Goal: Information Seeking & Learning: Check status

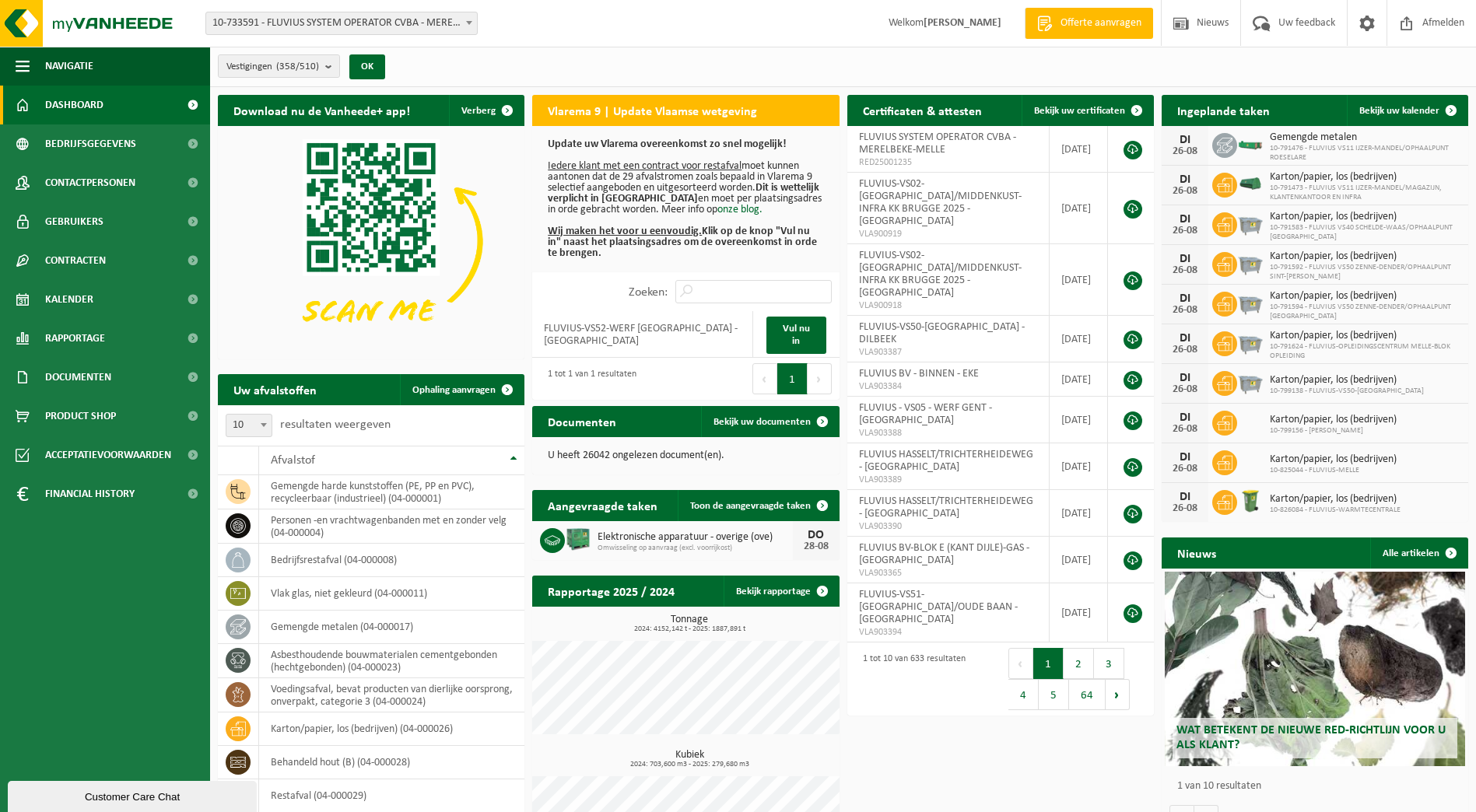
click at [376, 31] on span "10-733591 - FLUVIUS SYSTEM OPERATOR CVBA - MERELBEKE-MELLE" at bounding box center [341, 23] width 271 height 21
type input "vlotter"
select select "167310"
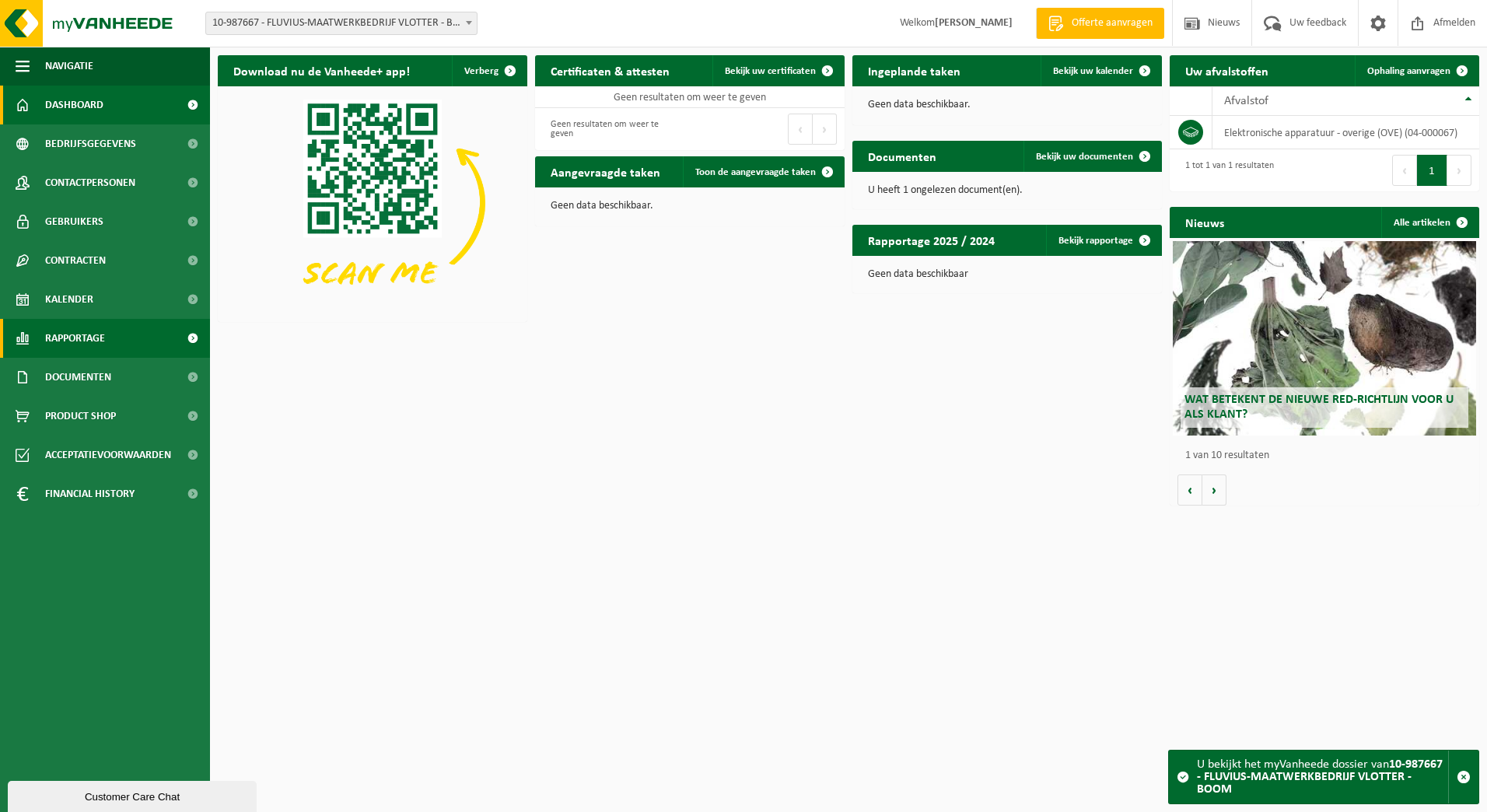
click at [109, 336] on link "Rapportage" at bounding box center [105, 338] width 210 height 39
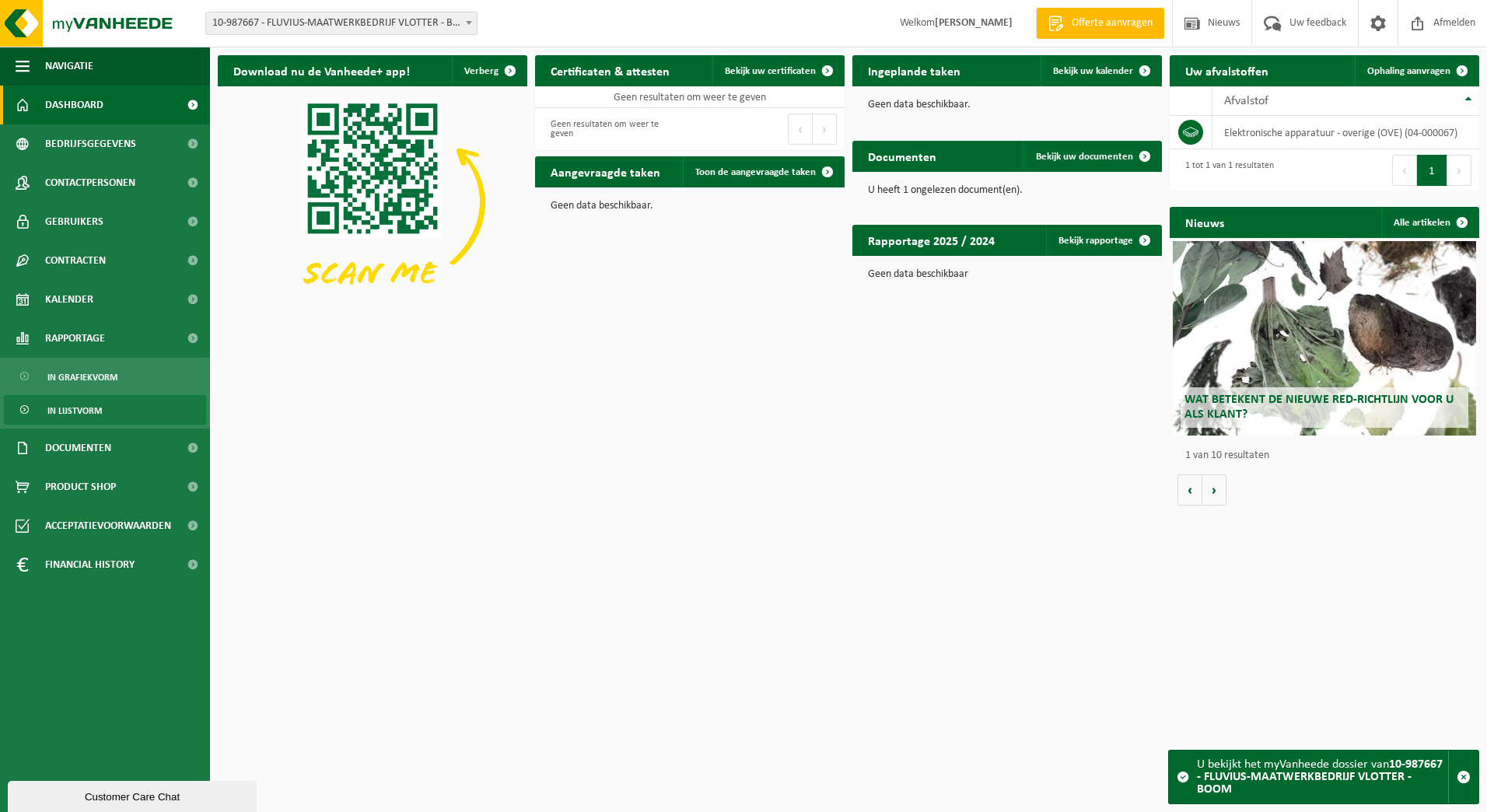
click at [102, 414] on link "In lijstvorm" at bounding box center [105, 410] width 202 height 30
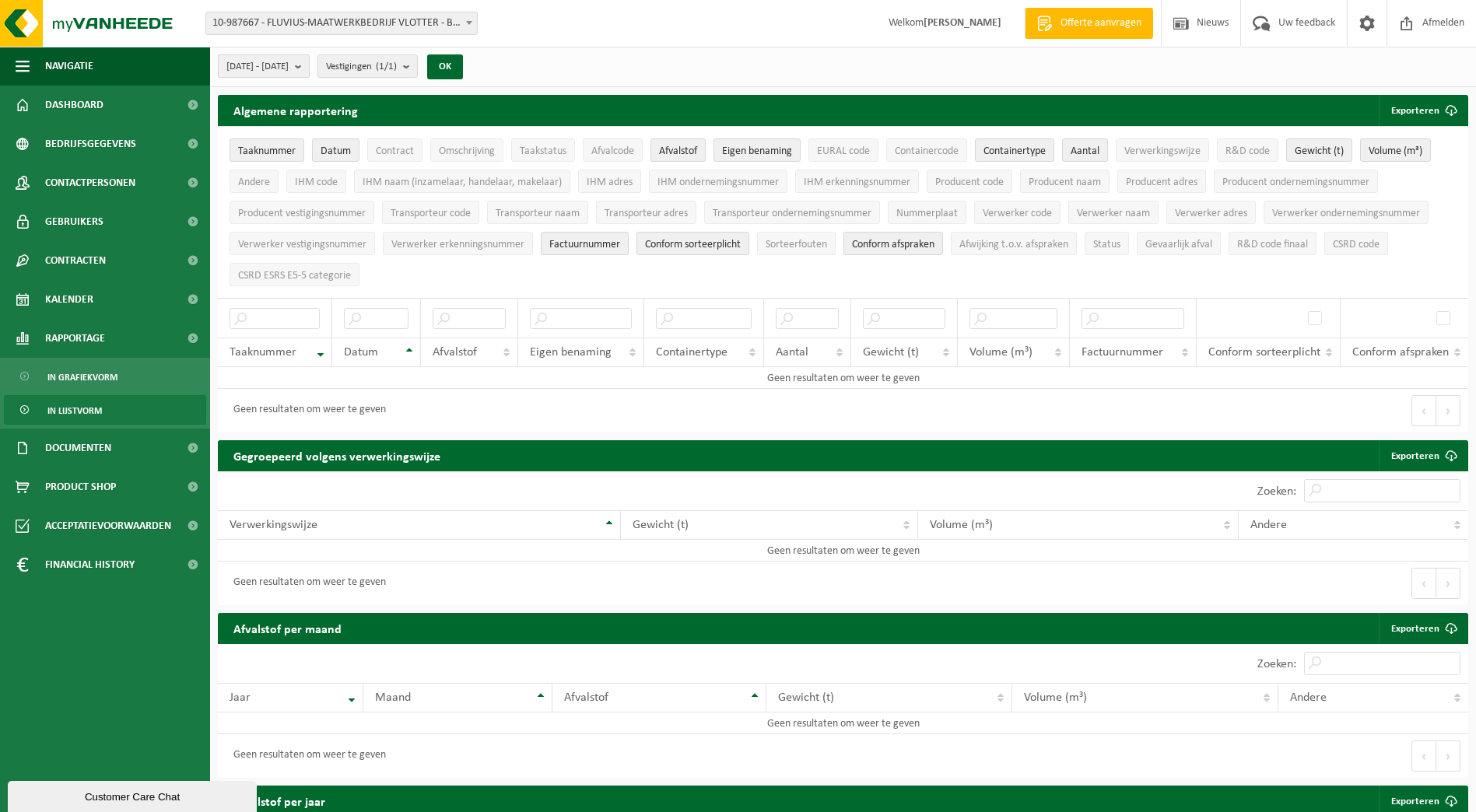
click at [309, 67] on b "submit" at bounding box center [301, 66] width 14 height 21
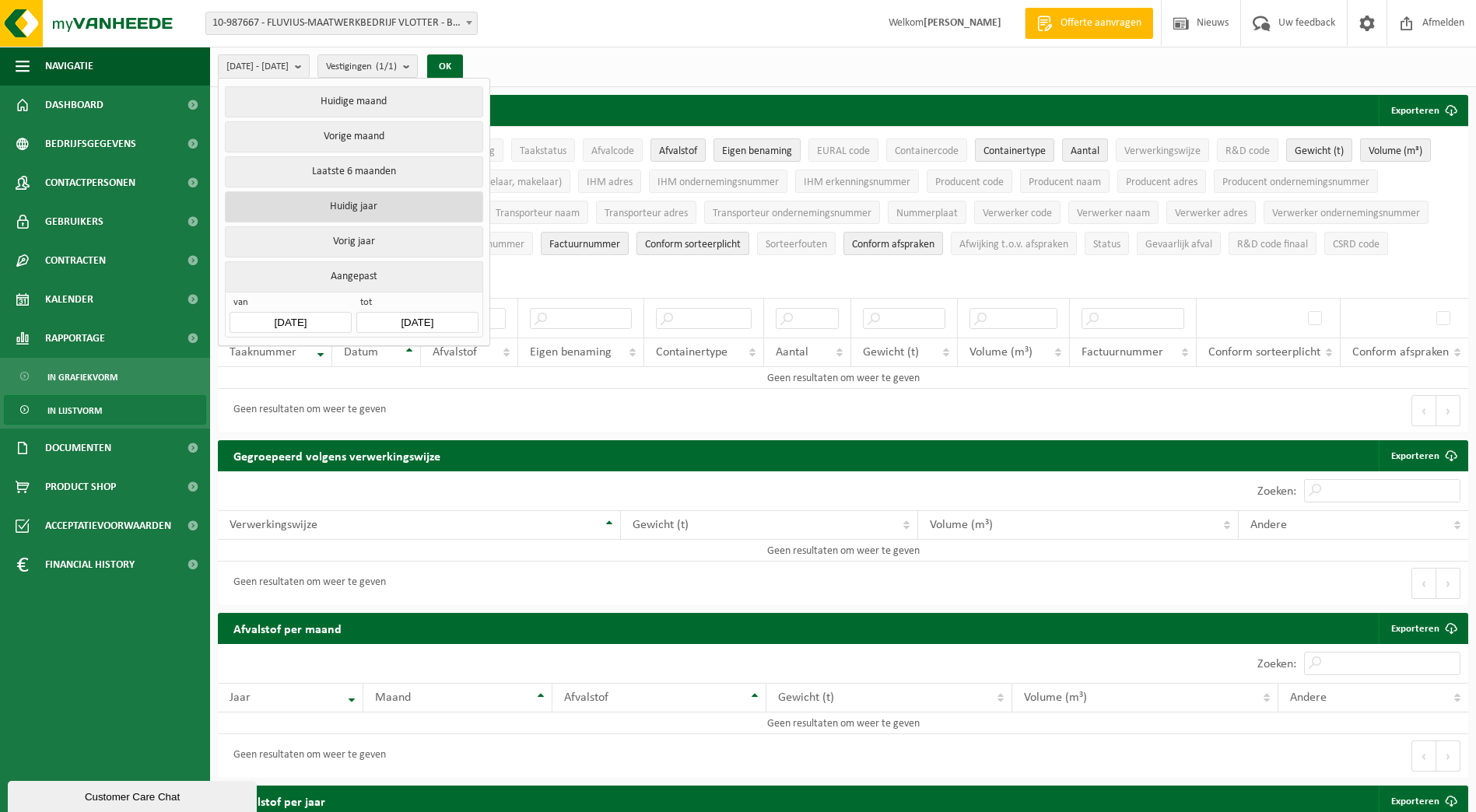
click at [391, 204] on button "Huidig jaar" at bounding box center [353, 207] width 257 height 31
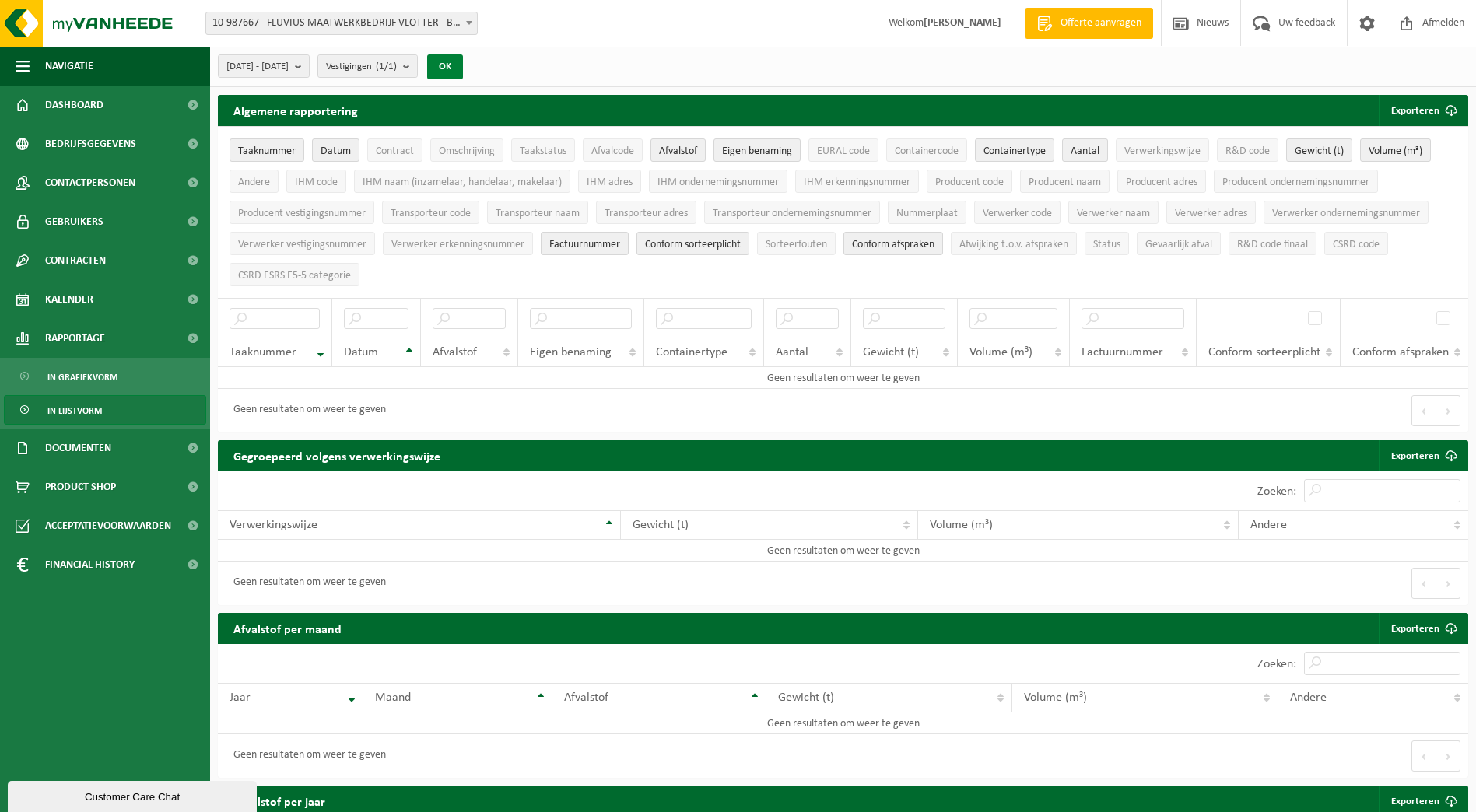
click at [462, 68] on button "OK" at bounding box center [444, 67] width 36 height 25
click at [389, 154] on span "Contract" at bounding box center [395, 151] width 38 height 12
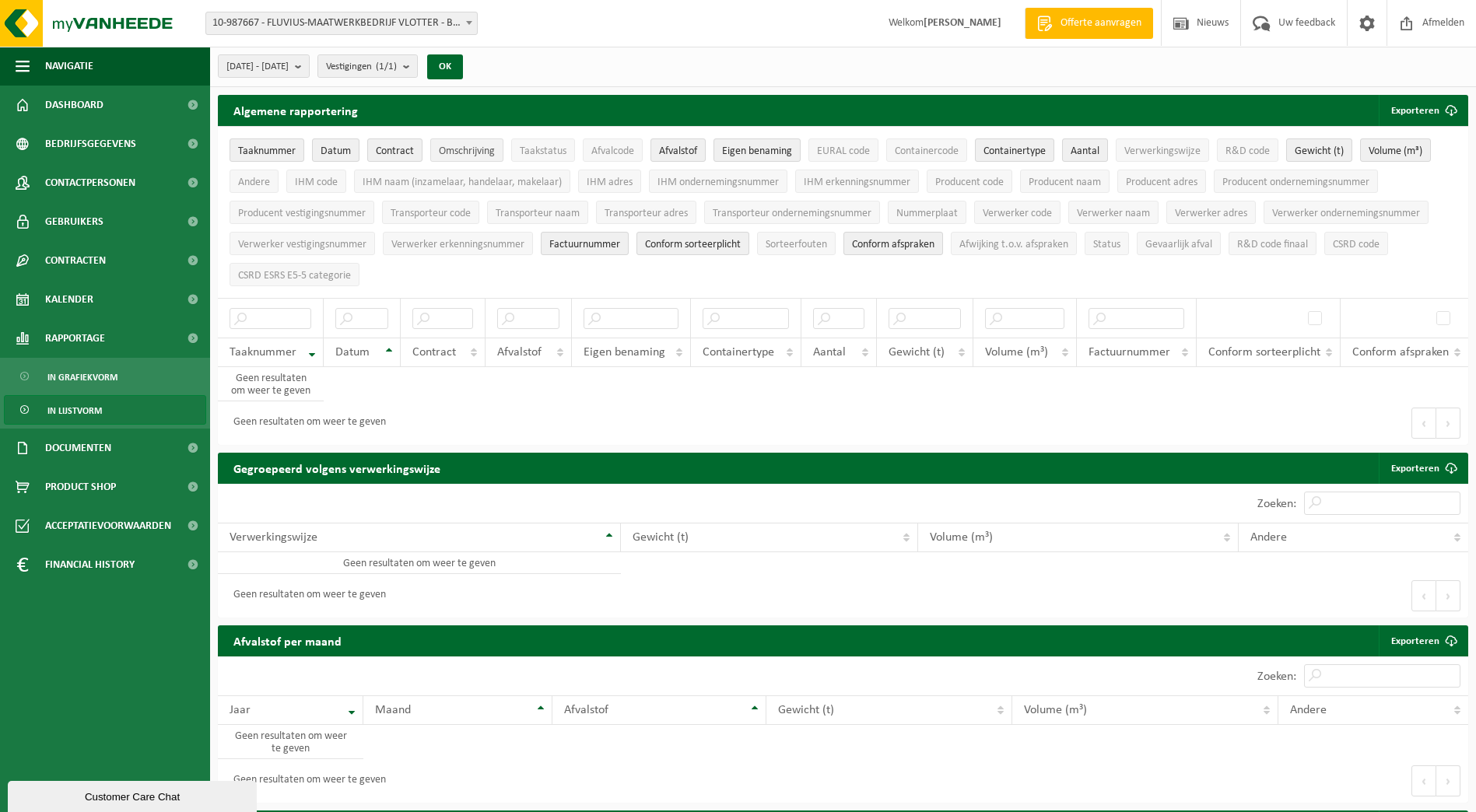
click at [492, 151] on span "Omschrijving" at bounding box center [467, 151] width 56 height 12
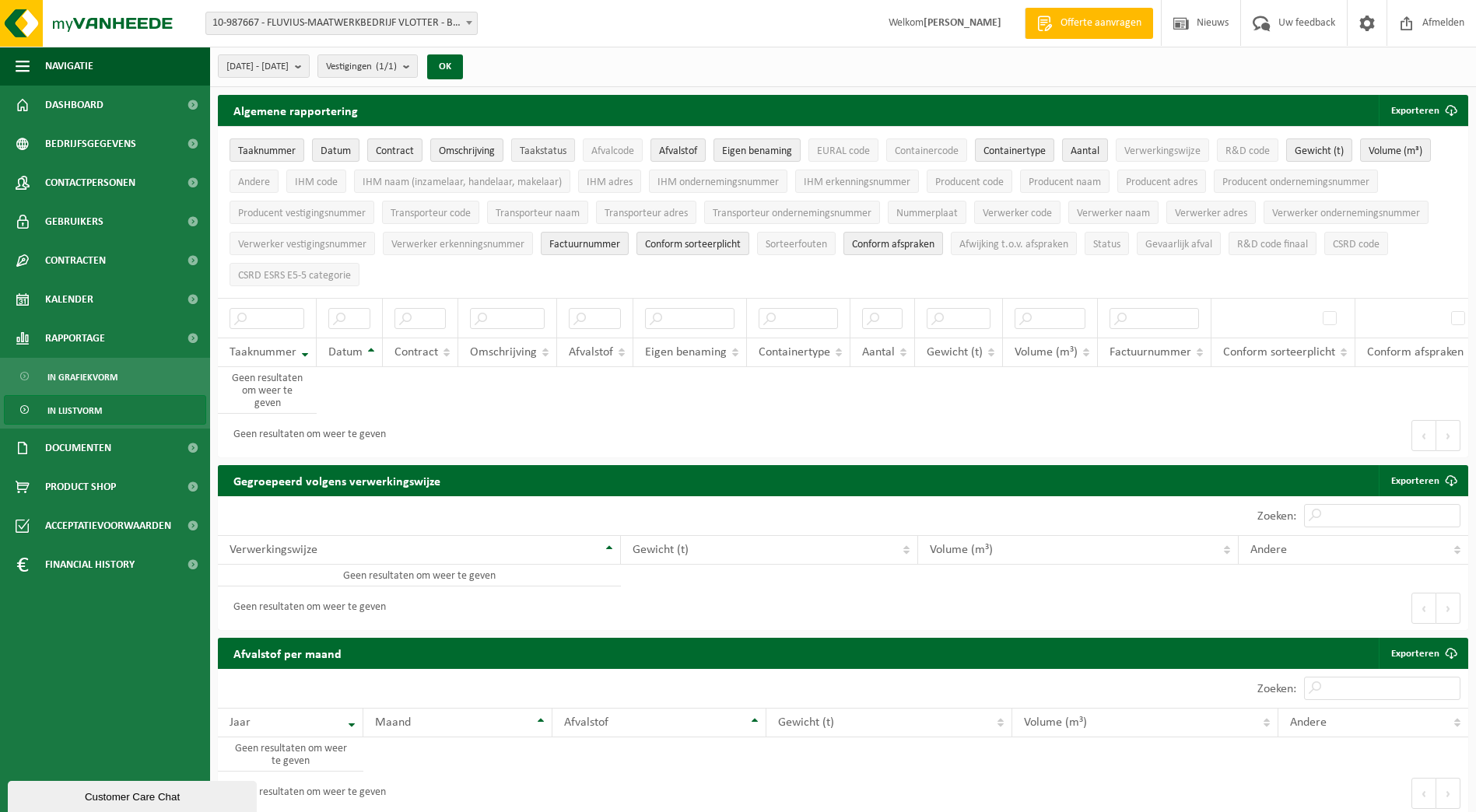
click at [530, 146] on span "Taakstatus" at bounding box center [543, 151] width 46 height 12
click at [605, 147] on span "Afvalcode" at bounding box center [613, 151] width 43 height 12
click at [831, 156] on span "EURAL code" at bounding box center [843, 151] width 53 height 12
click at [936, 156] on span "Containercode" at bounding box center [926, 151] width 64 height 12
click at [1171, 156] on span "Verwerkingswijze" at bounding box center [1162, 151] width 76 height 12
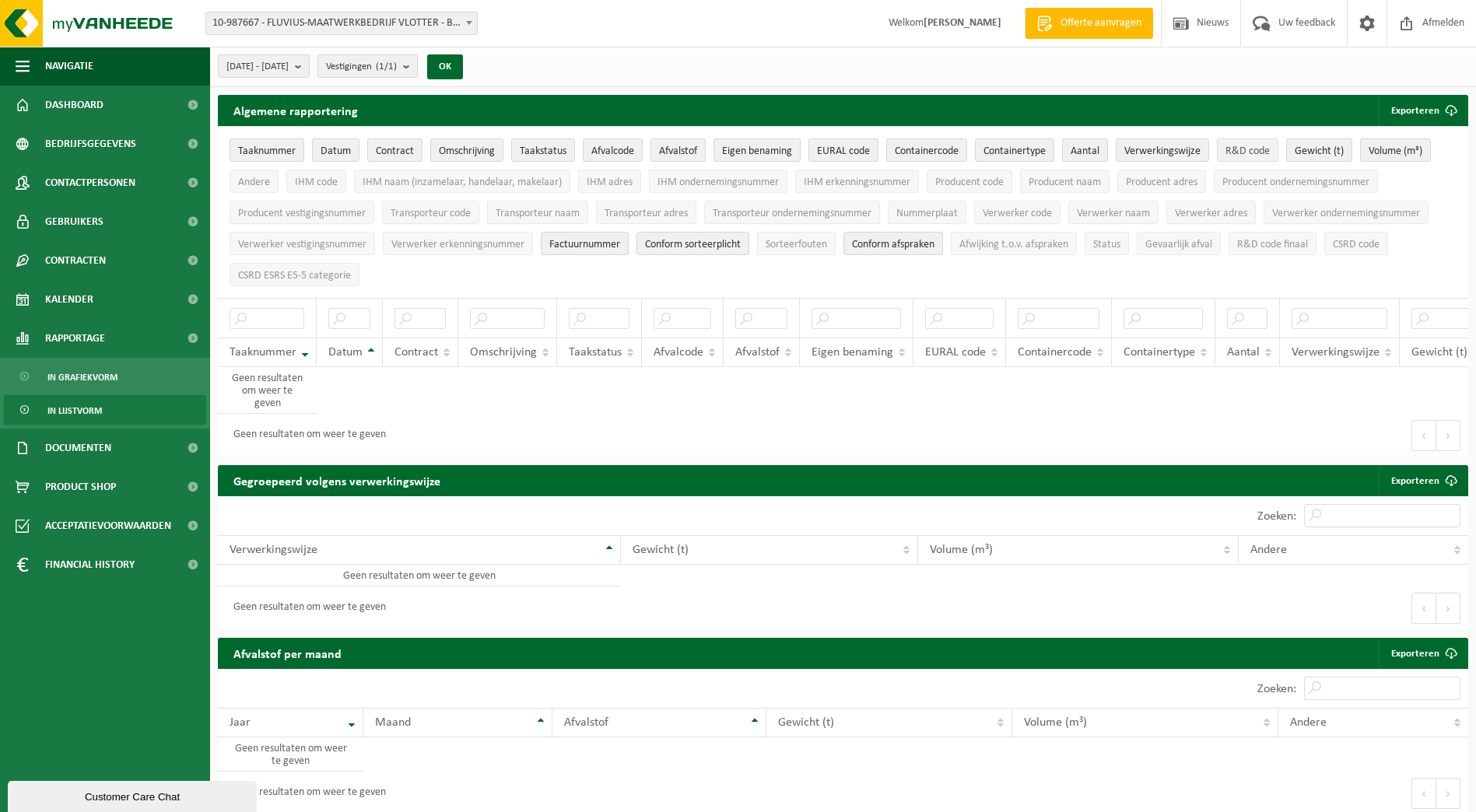
click at [1233, 147] on span "R&D code" at bounding box center [1248, 151] width 45 height 12
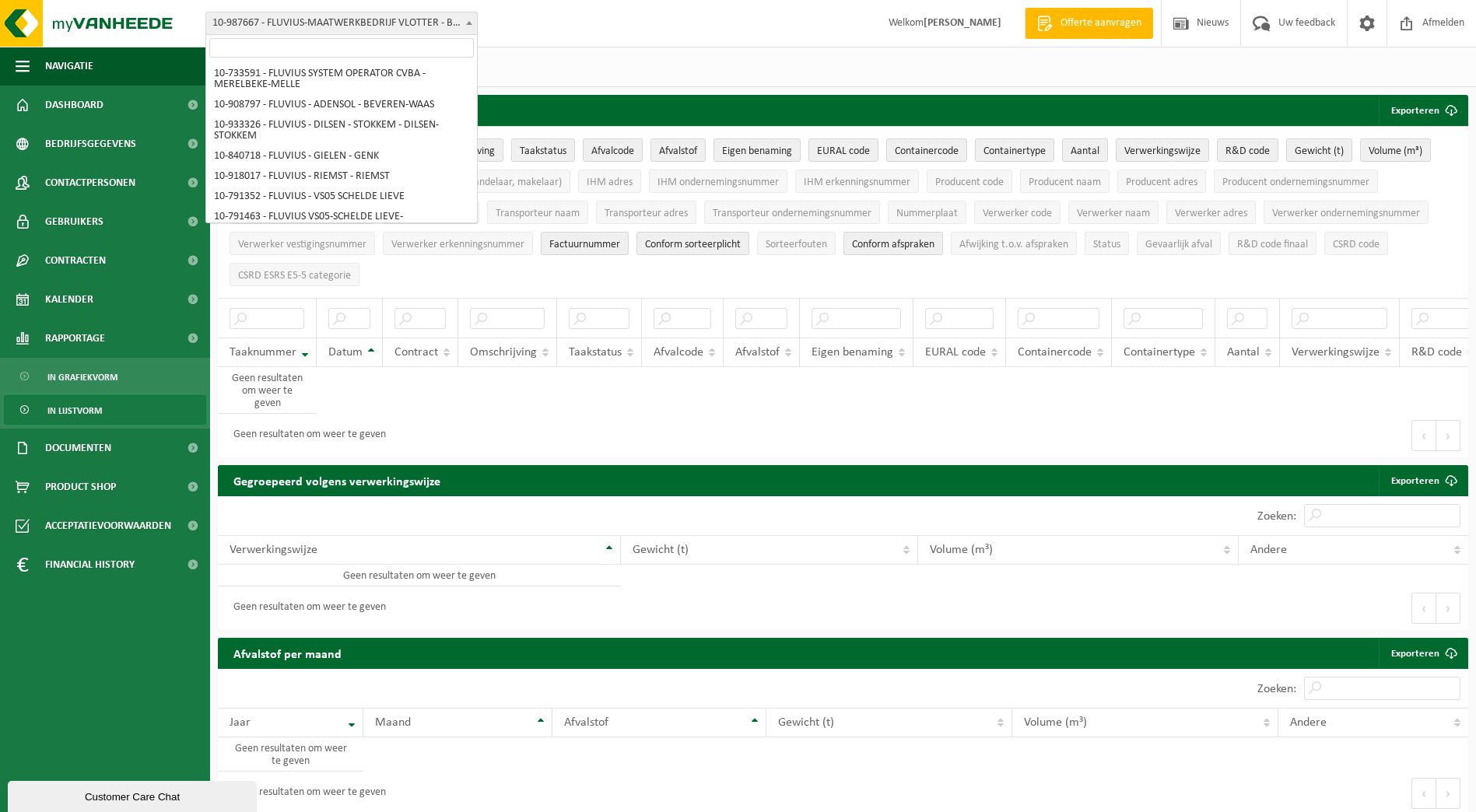
click at [474, 17] on span at bounding box center [469, 22] width 16 height 20
click at [432, 44] on input "search" at bounding box center [342, 48] width 265 height 20
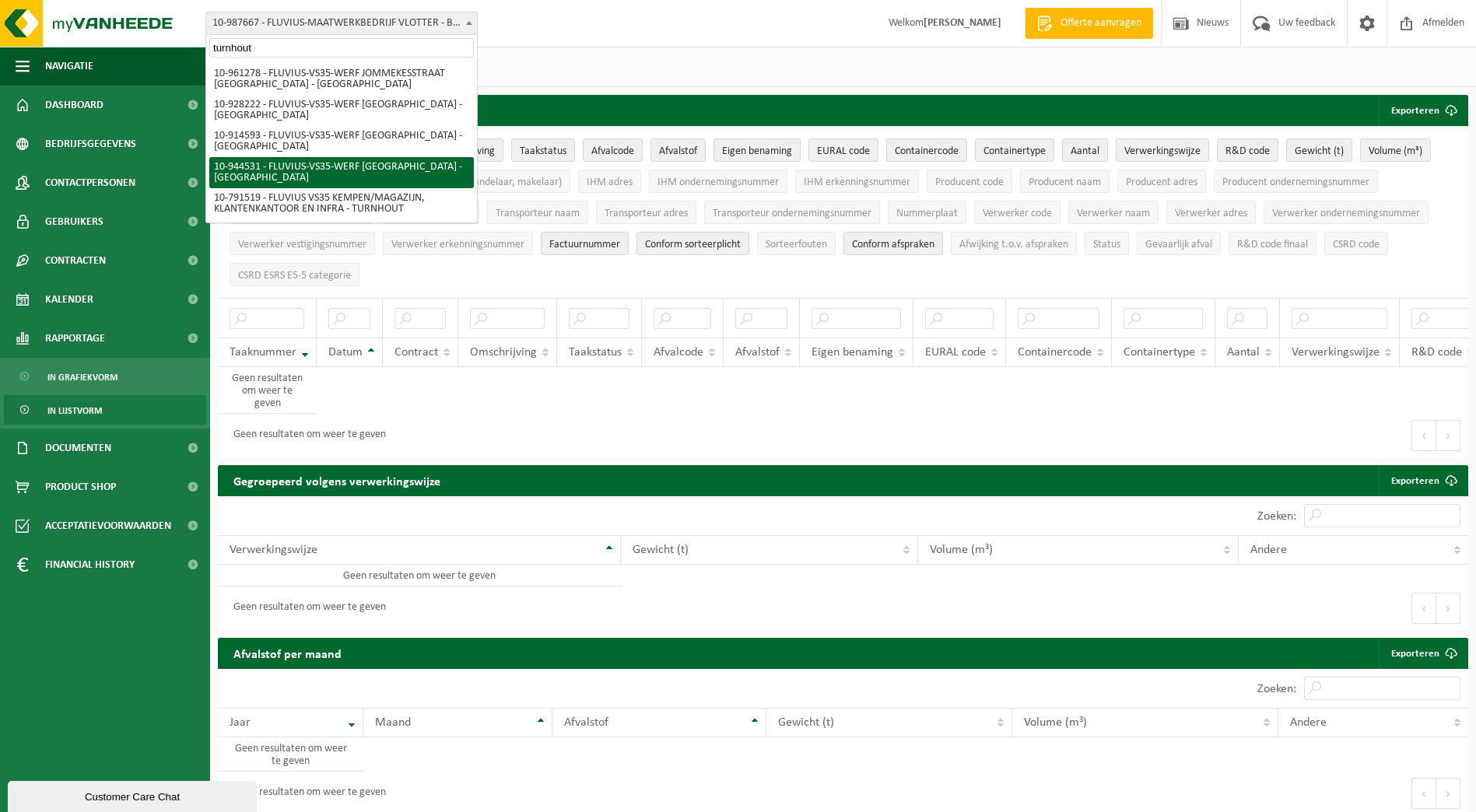
type input "turnhout"
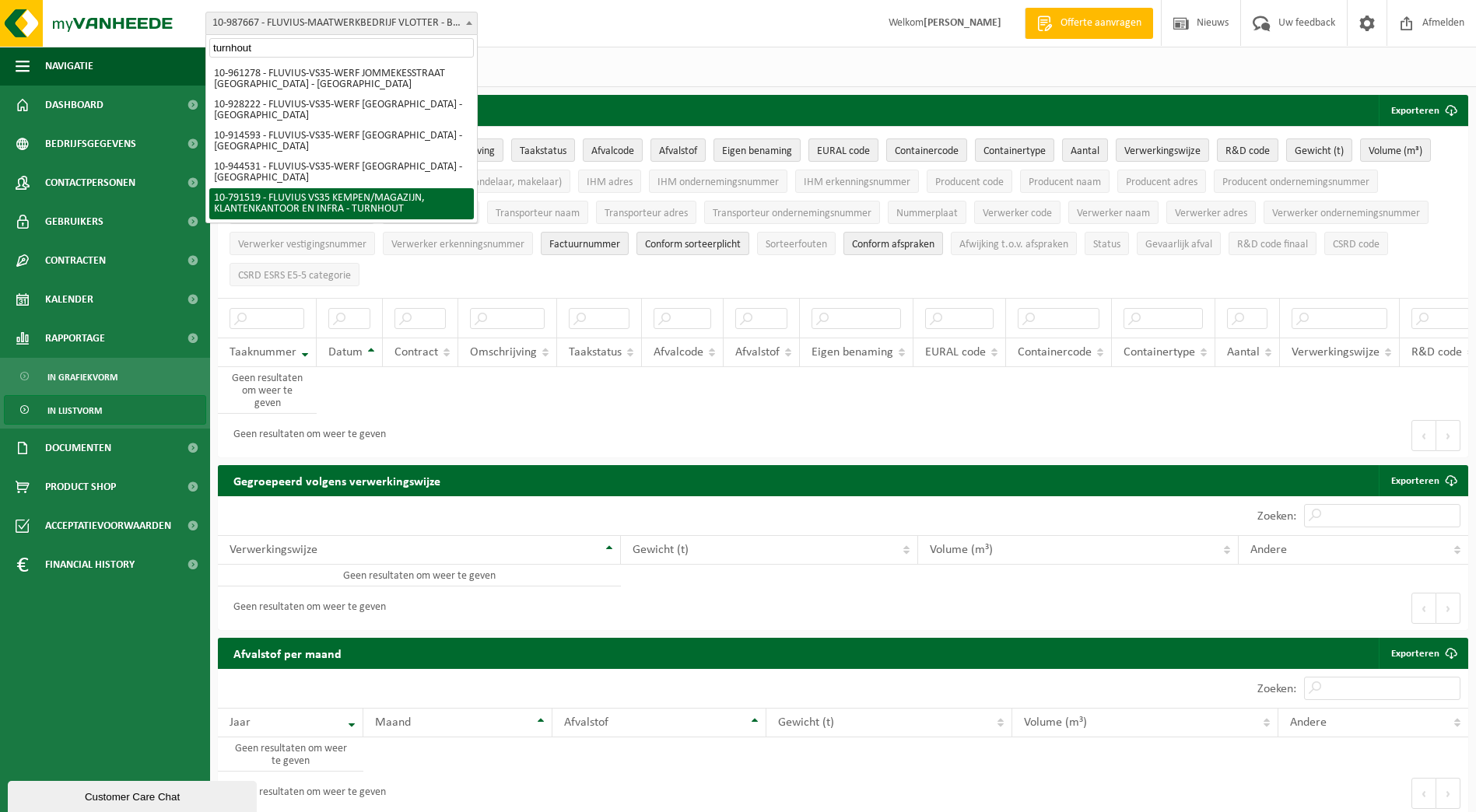
select select "30240"
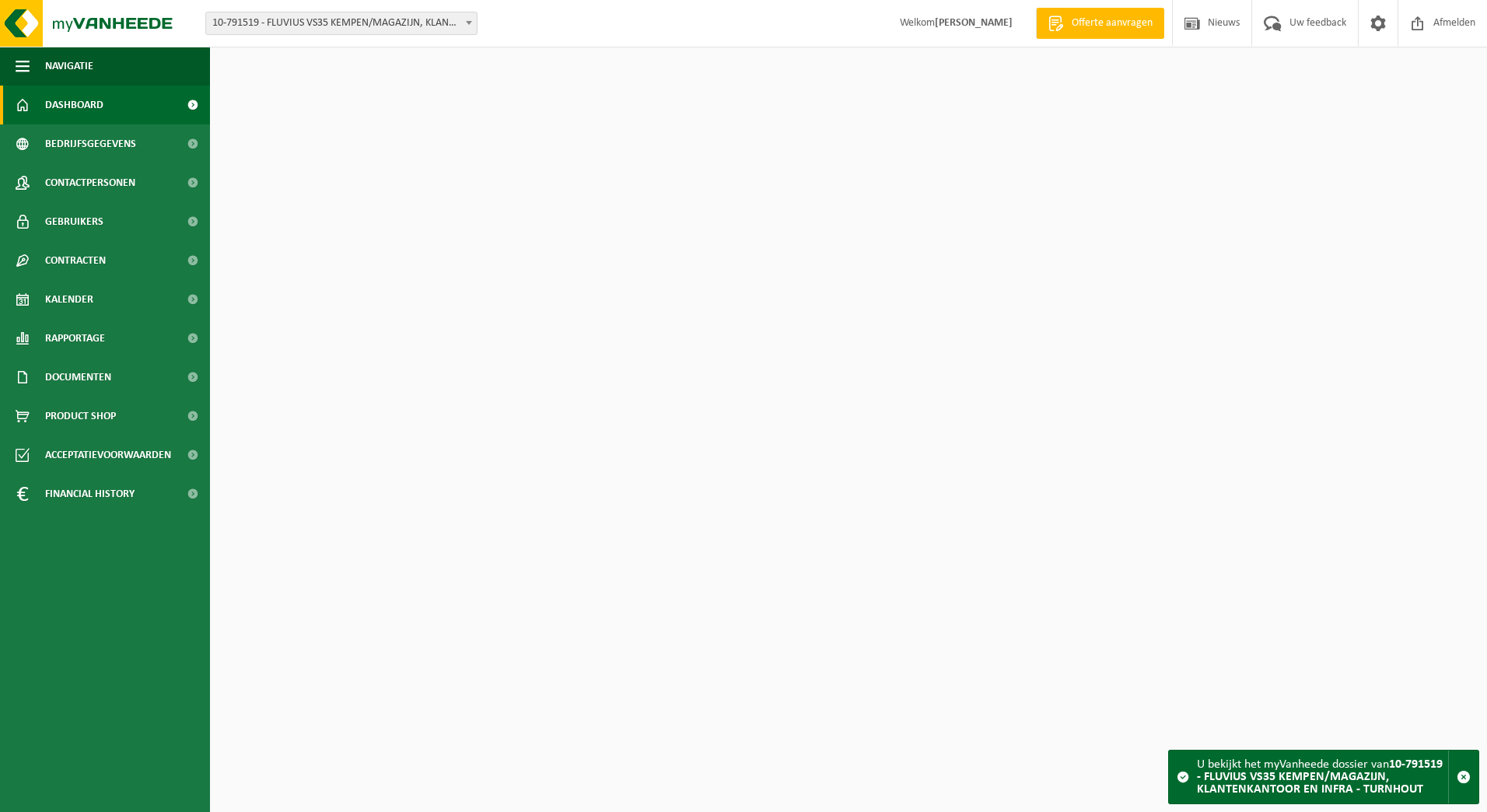
click at [101, 304] on link "Kalender" at bounding box center [105, 299] width 210 height 39
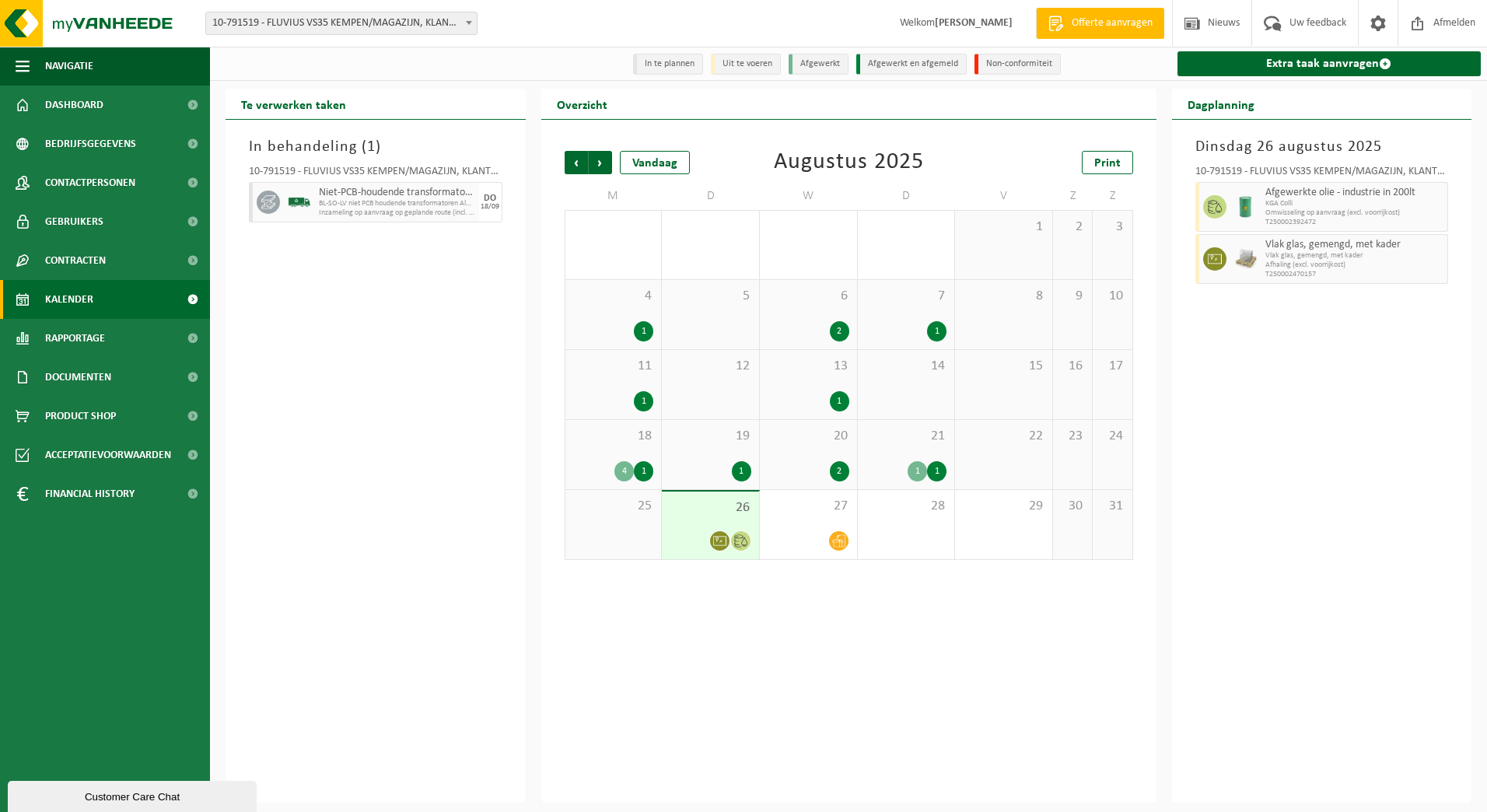
click at [723, 536] on icon at bounding box center [720, 541] width 13 height 13
